Goal: Use online tool/utility: Use online tool/utility

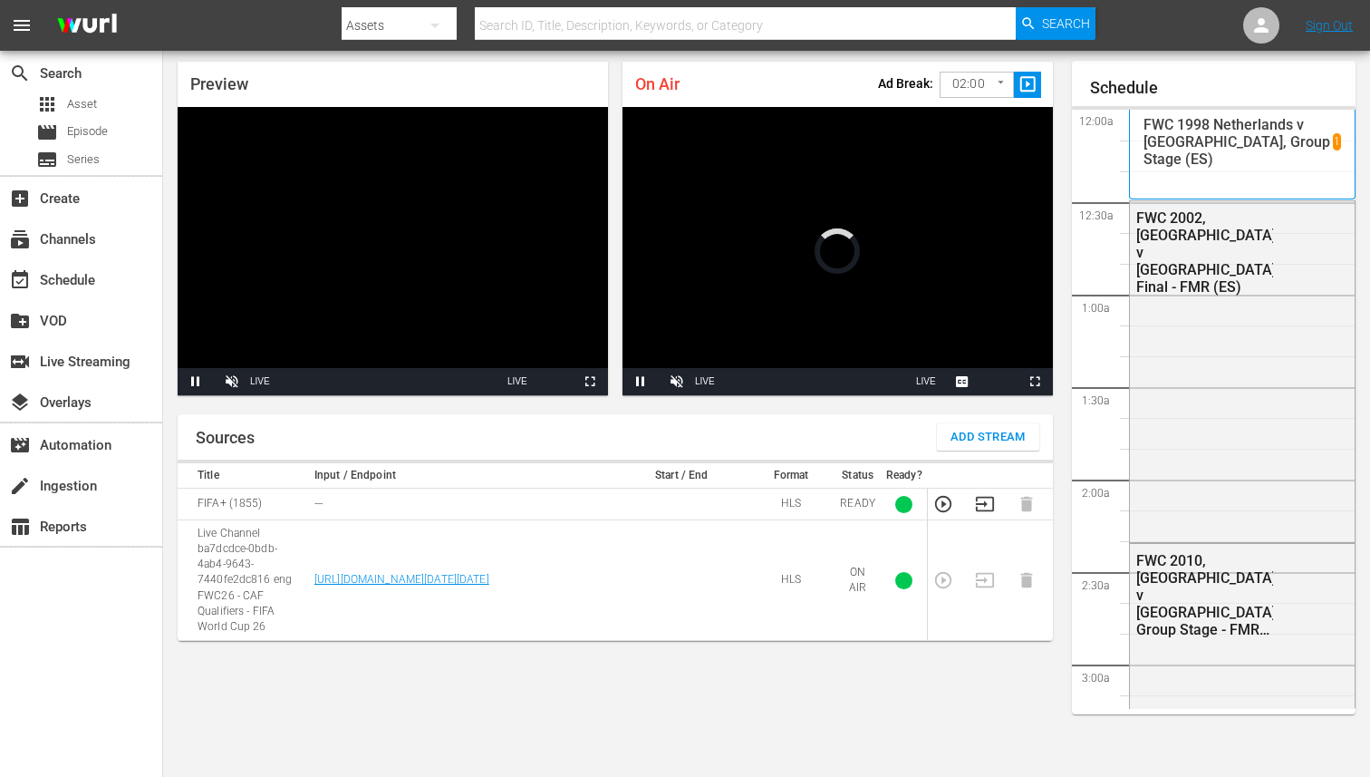
scroll to position [2010, 0]
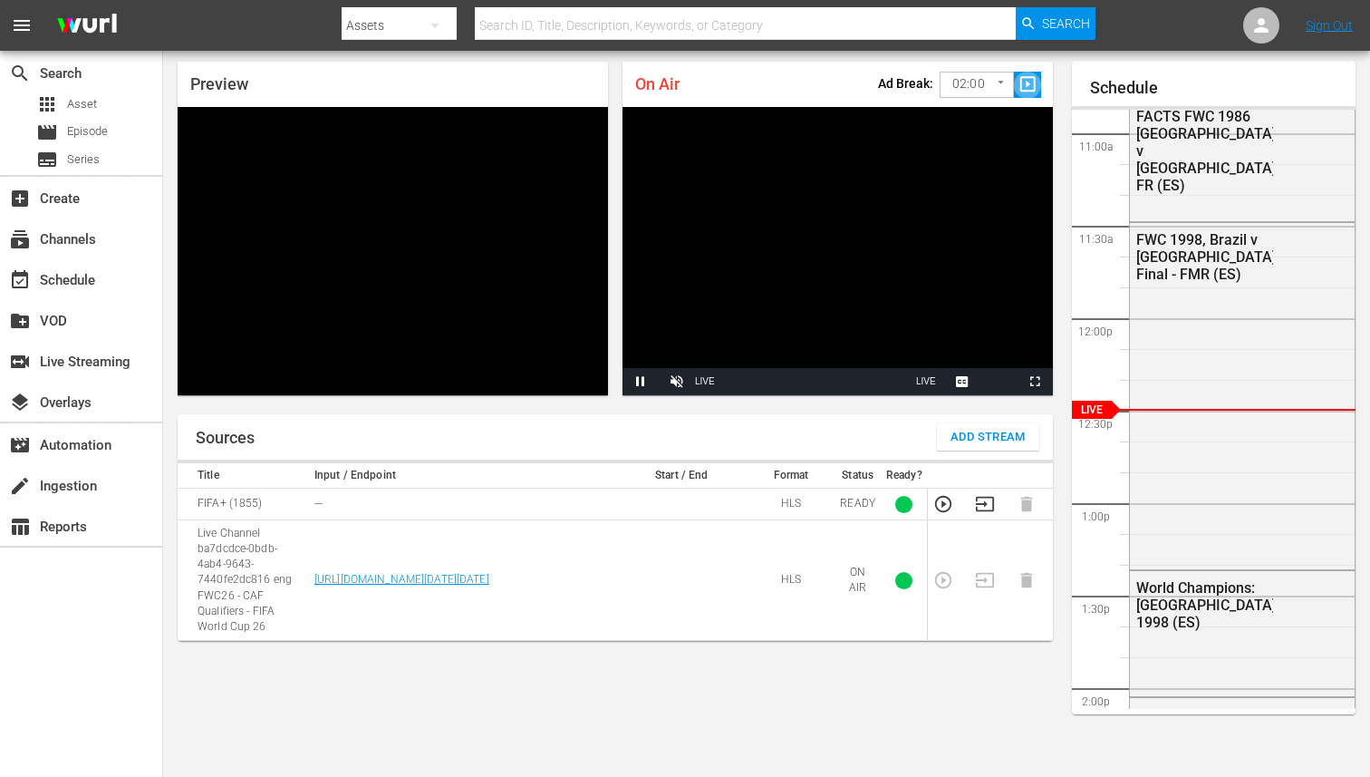
click at [1027, 85] on span "slideshow_sharp" at bounding box center [1028, 84] width 21 height 21
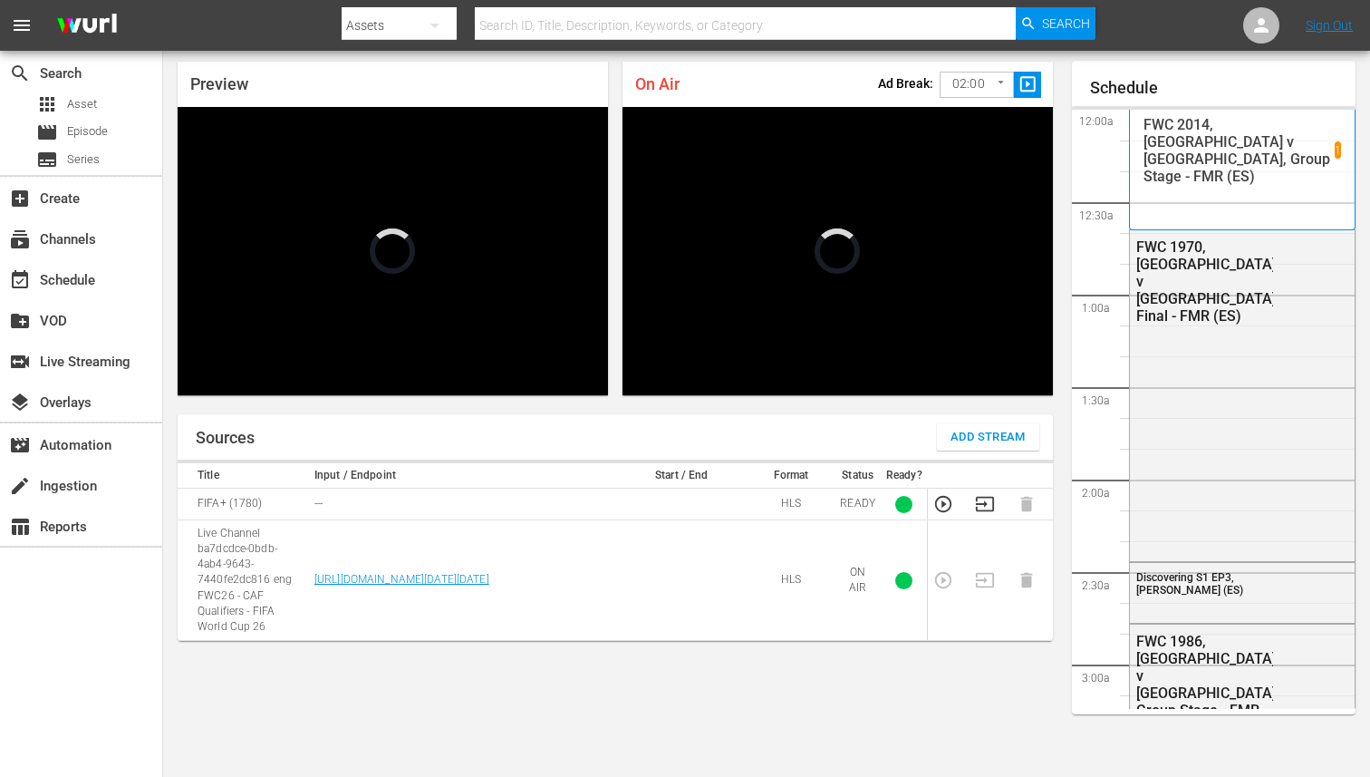
scroll to position [2010, 0]
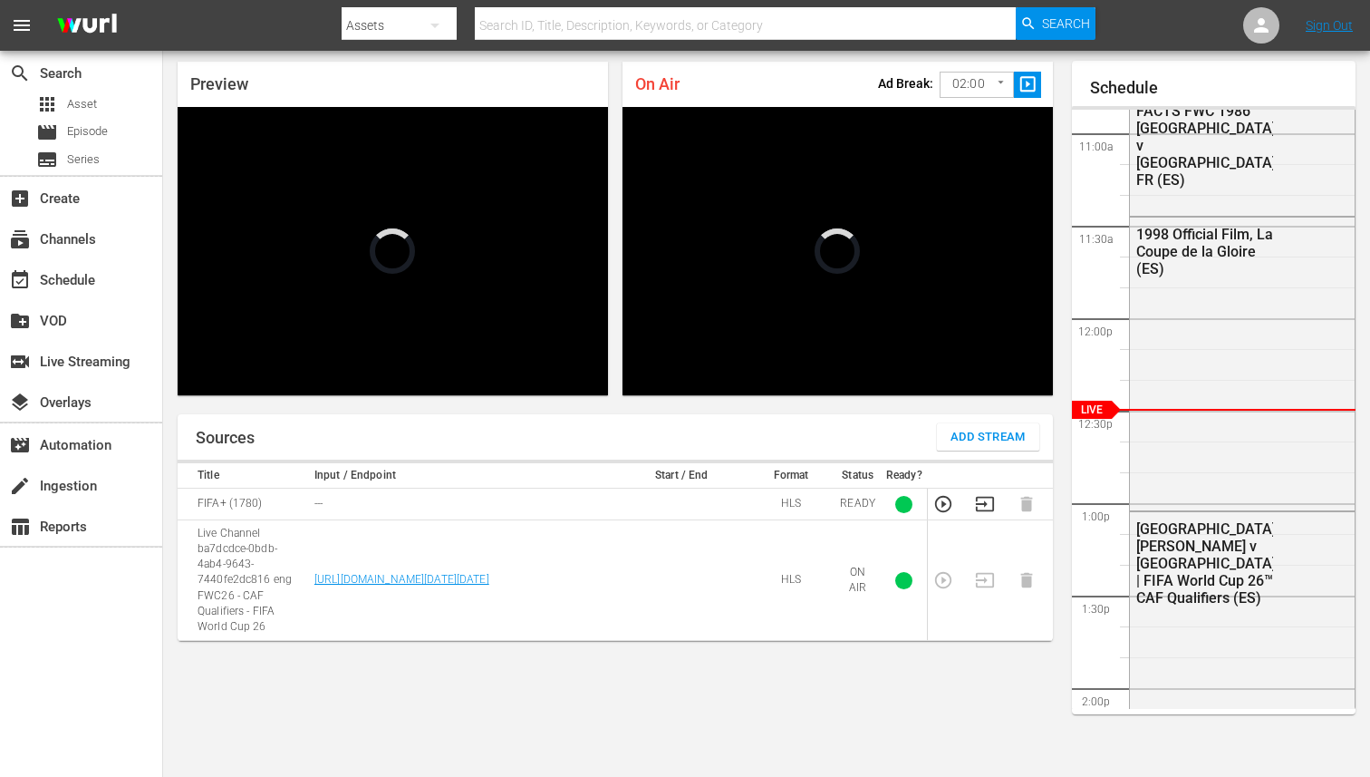
click at [1028, 83] on span "slideshow_sharp" at bounding box center [1028, 84] width 21 height 21
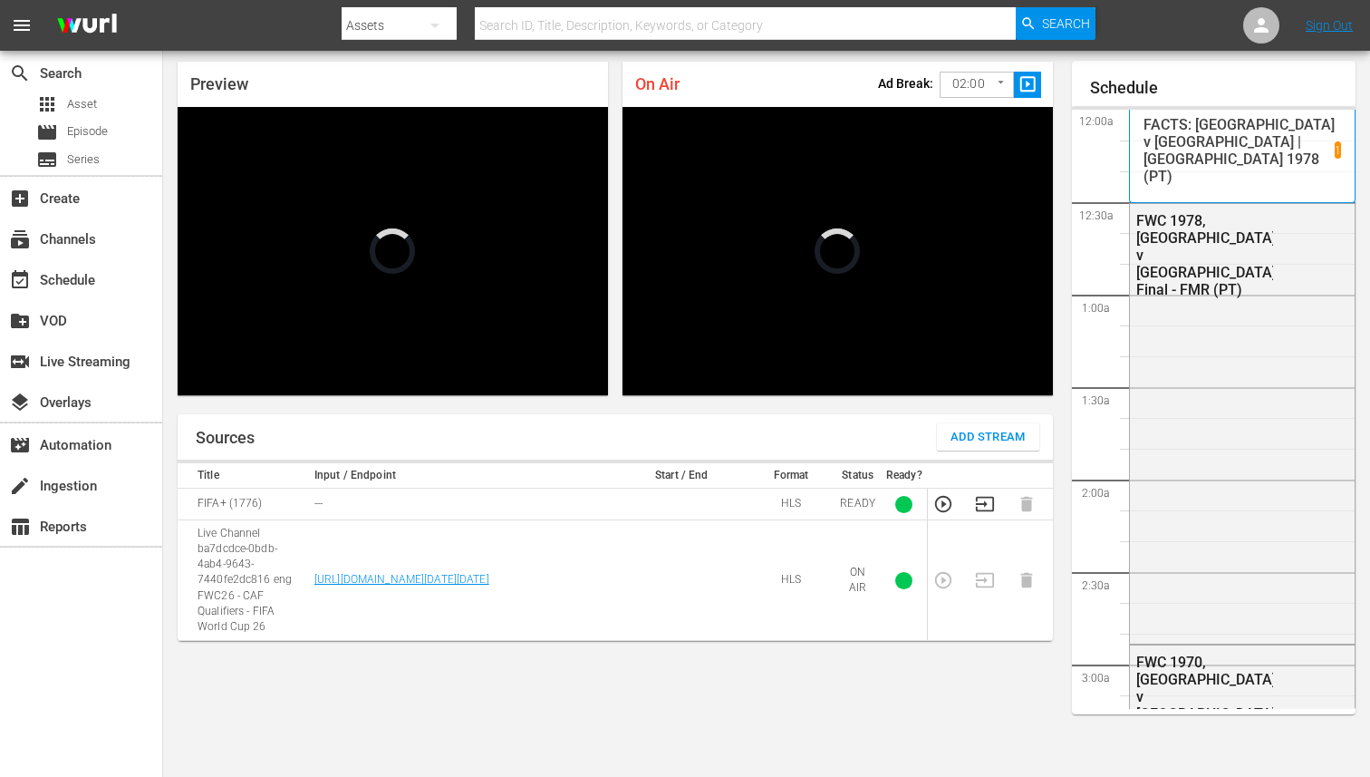
scroll to position [2010, 0]
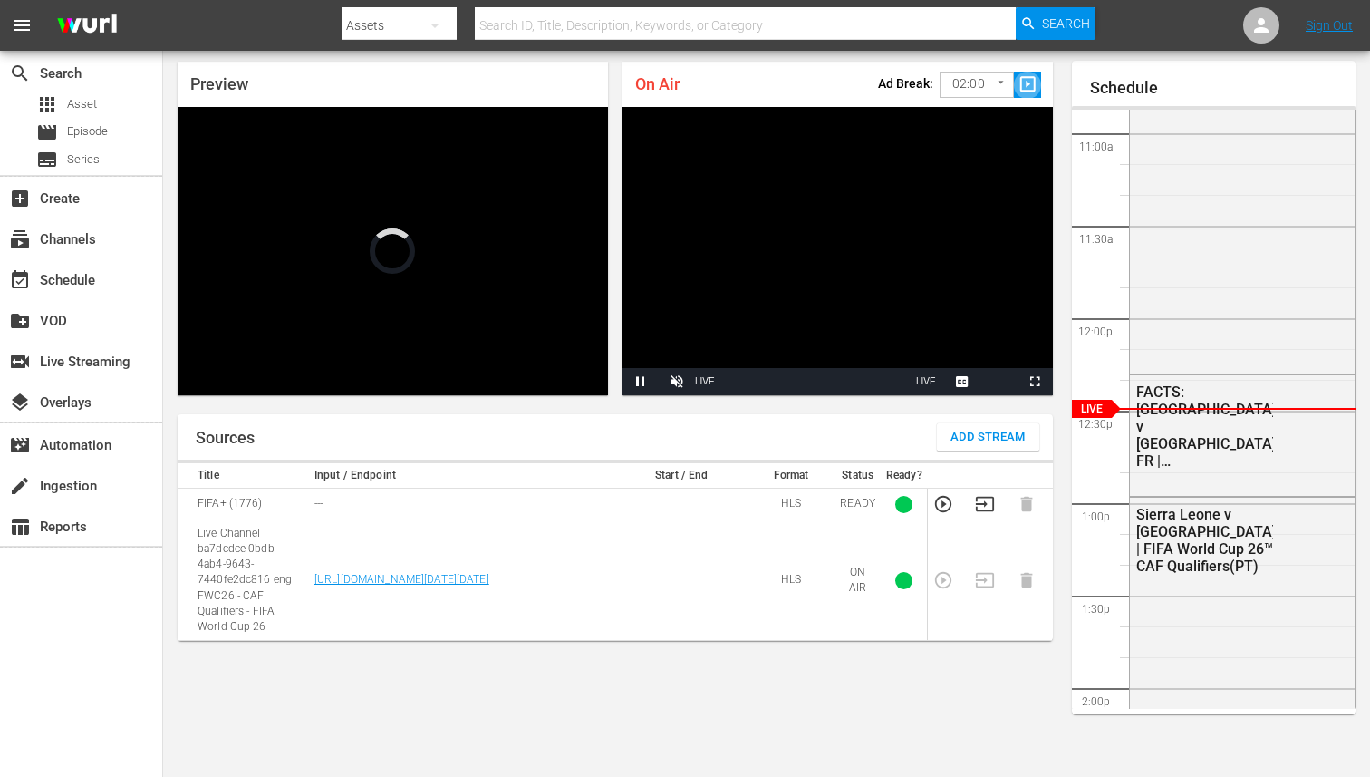
click at [1031, 97] on button "slideshow_sharp" at bounding box center [1027, 85] width 27 height 26
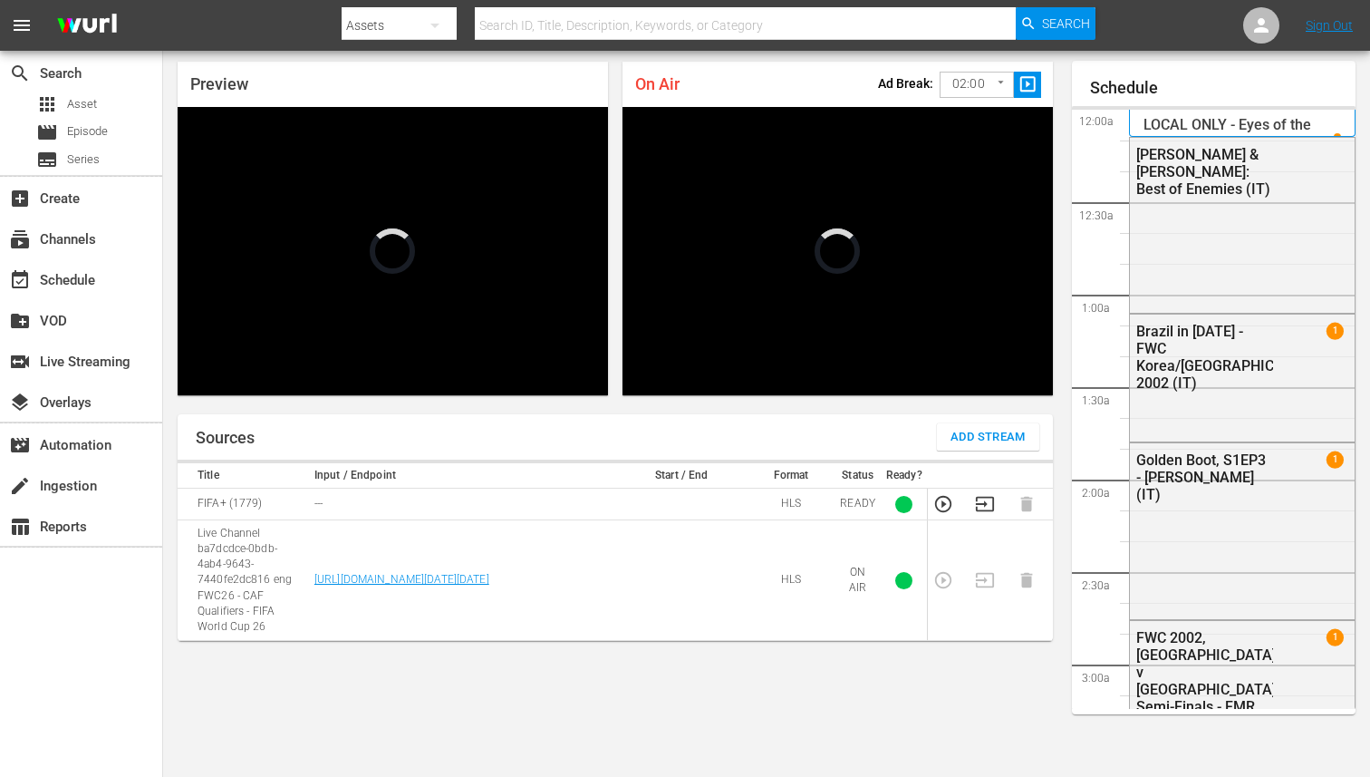
scroll to position [2010, 0]
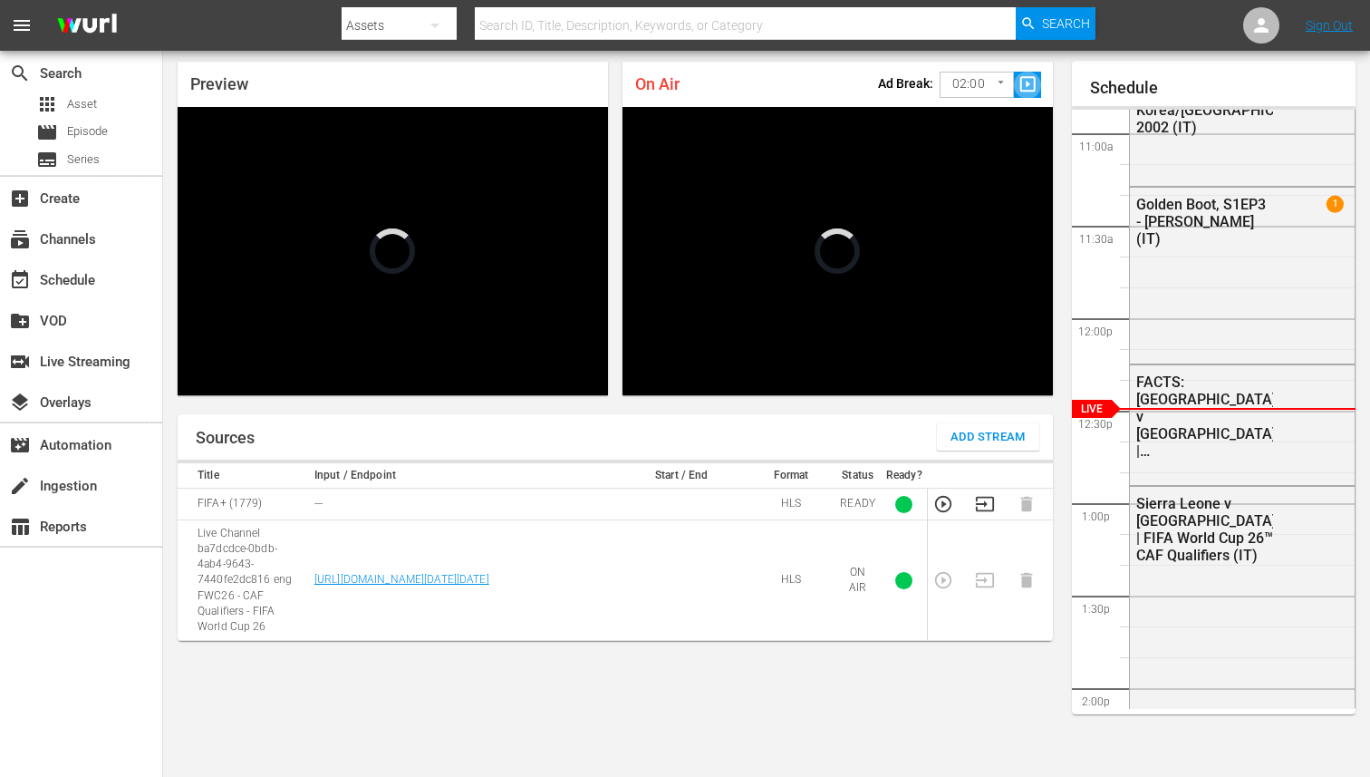
click at [1038, 84] on button "slideshow_sharp" at bounding box center [1027, 85] width 27 height 26
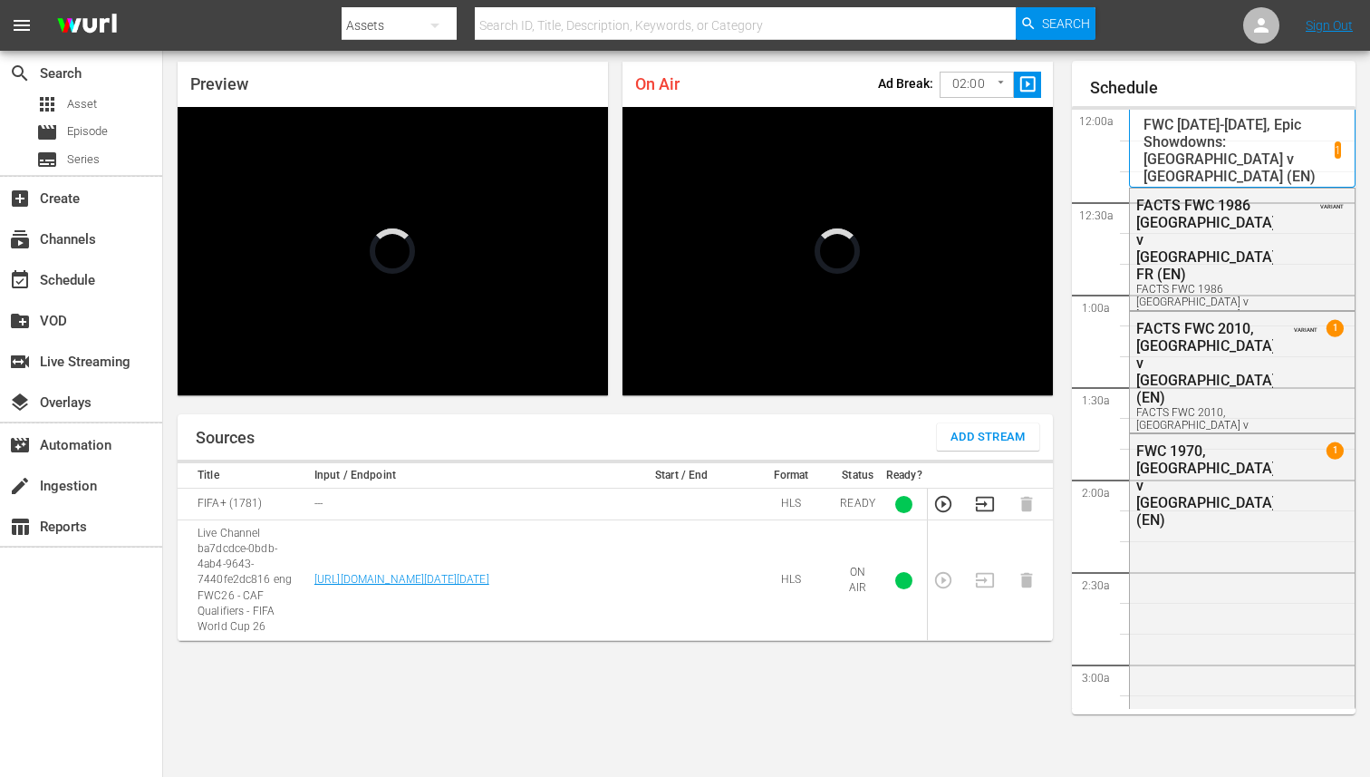
scroll to position [2010, 0]
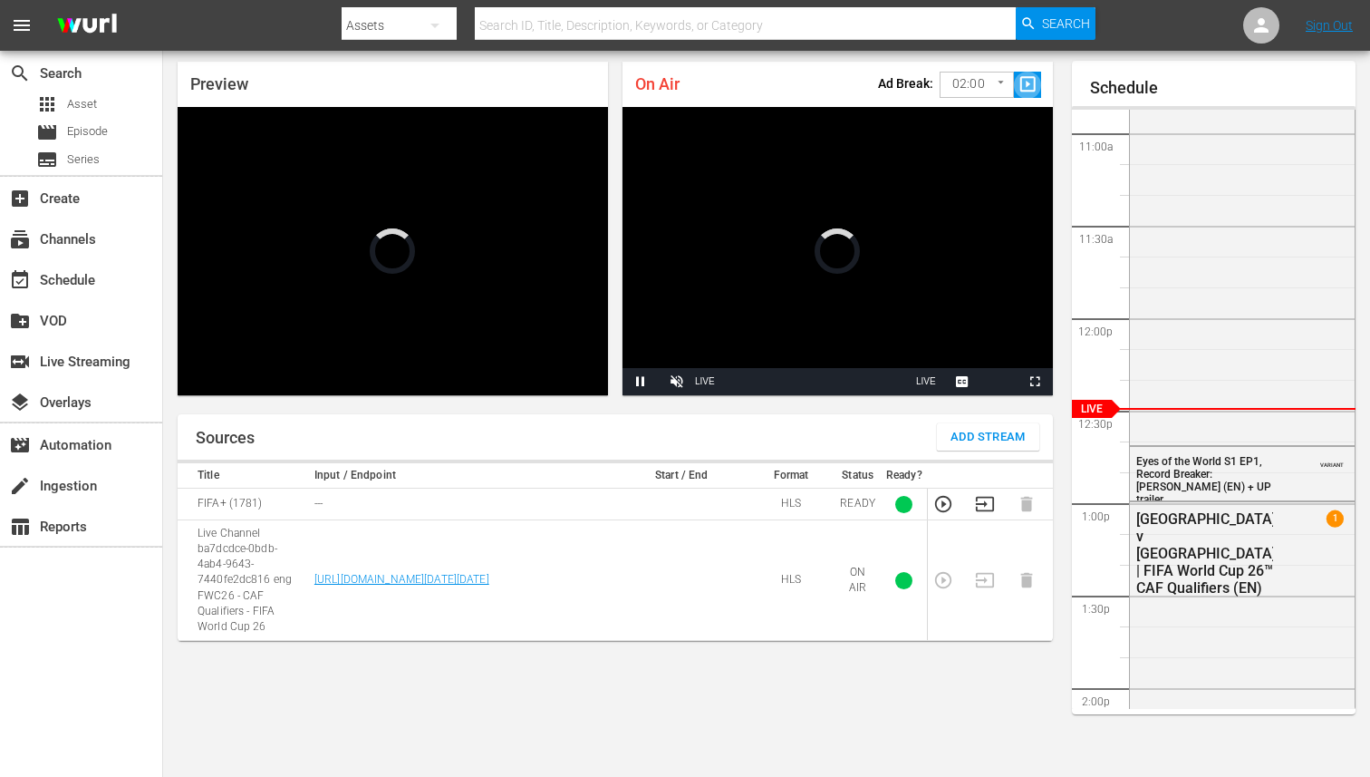
click at [1024, 83] on span "slideshow_sharp" at bounding box center [1028, 84] width 21 height 21
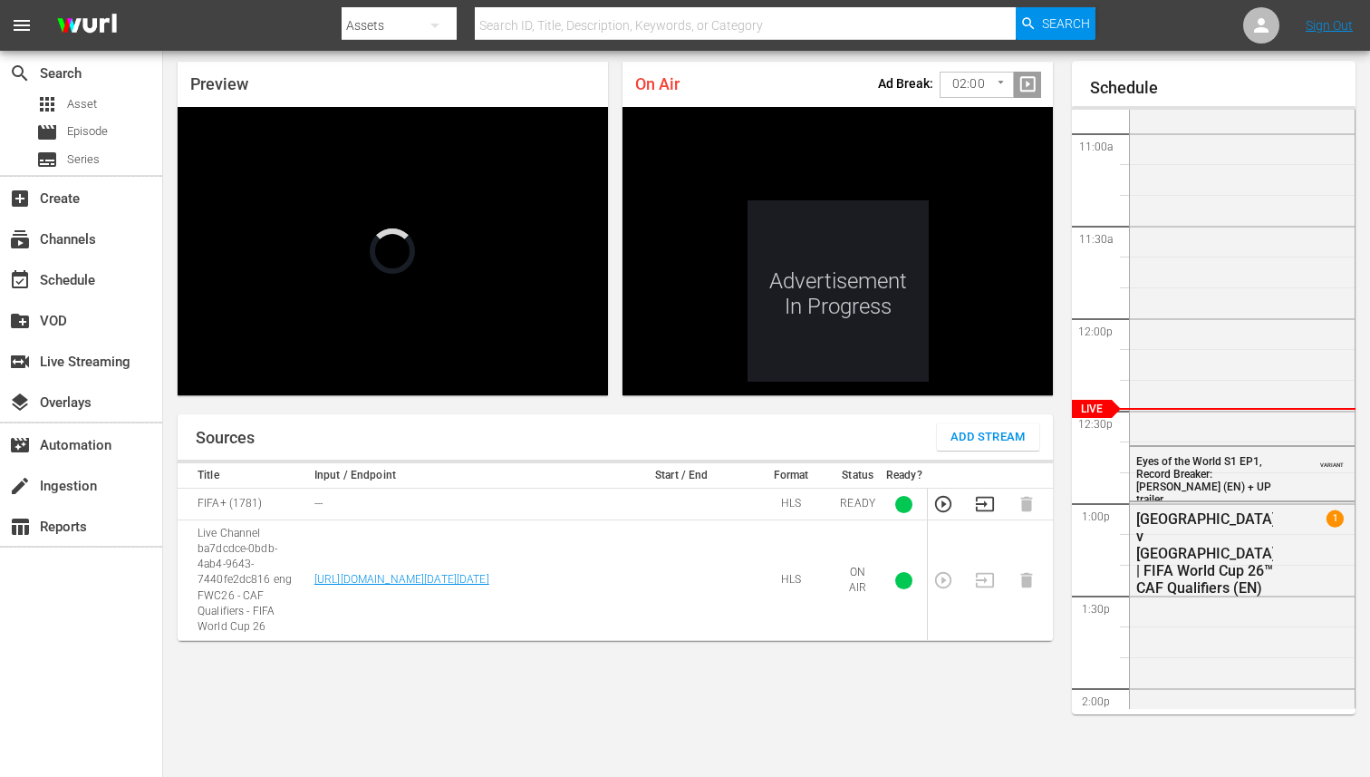
click at [1001, 89] on body "menu Search By Assets Search ID, Title, Description, Keywords, or Category Sear…" at bounding box center [685, 330] width 1370 height 777
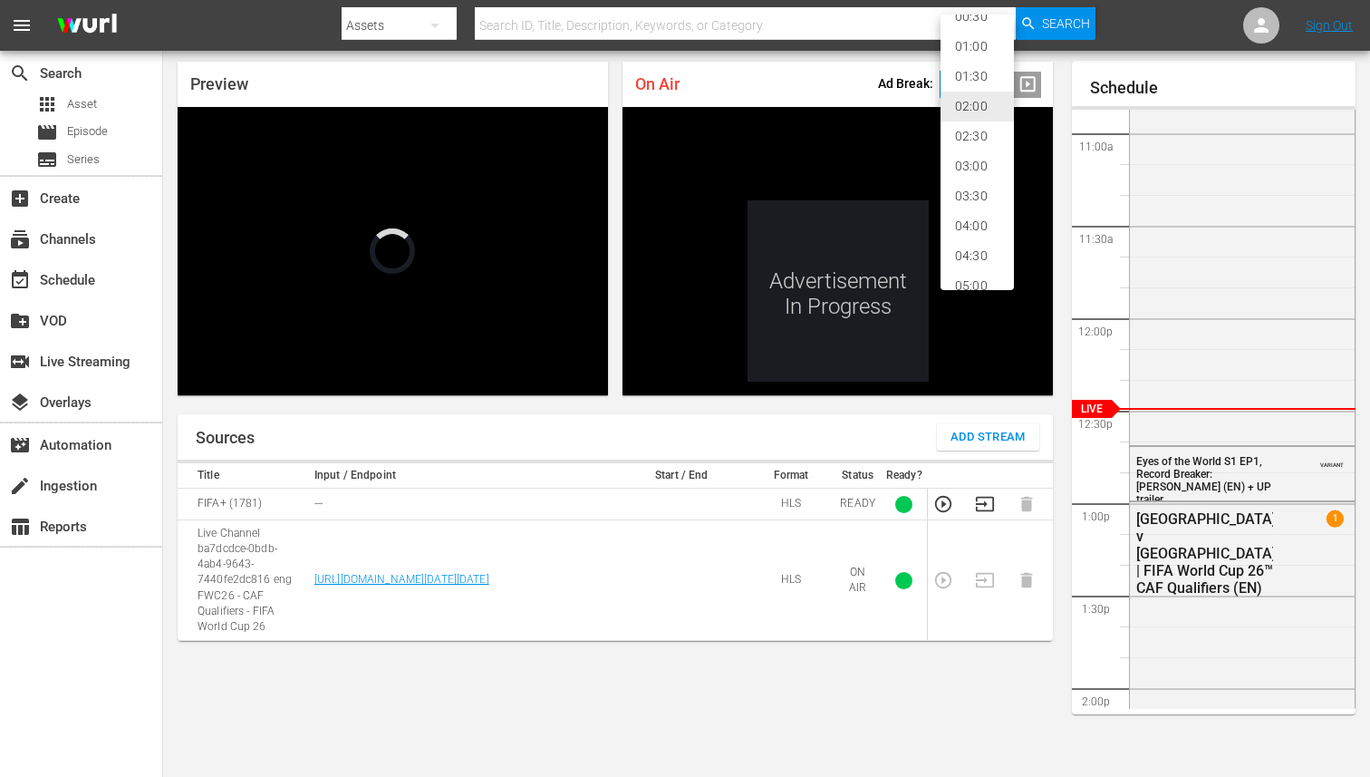
scroll to position [0, 0]
click at [837, 79] on div at bounding box center [685, 388] width 1370 height 777
